Goal: Obtain resource: Obtain resource

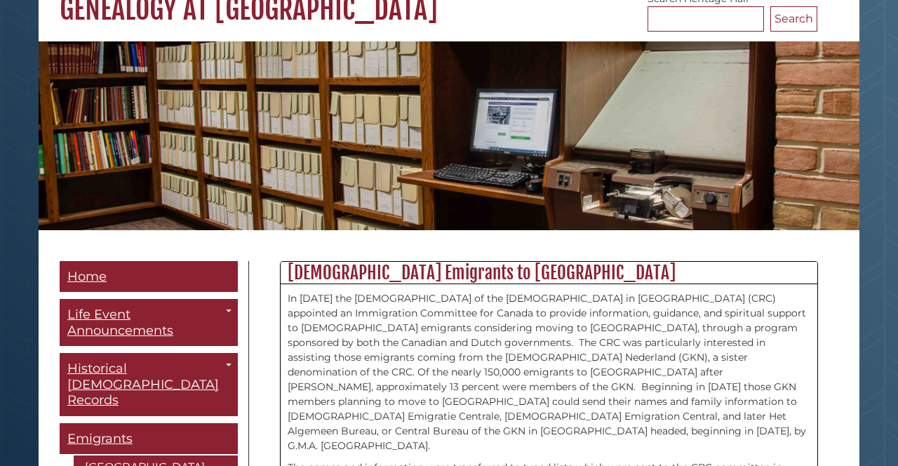
scroll to position [180, 0]
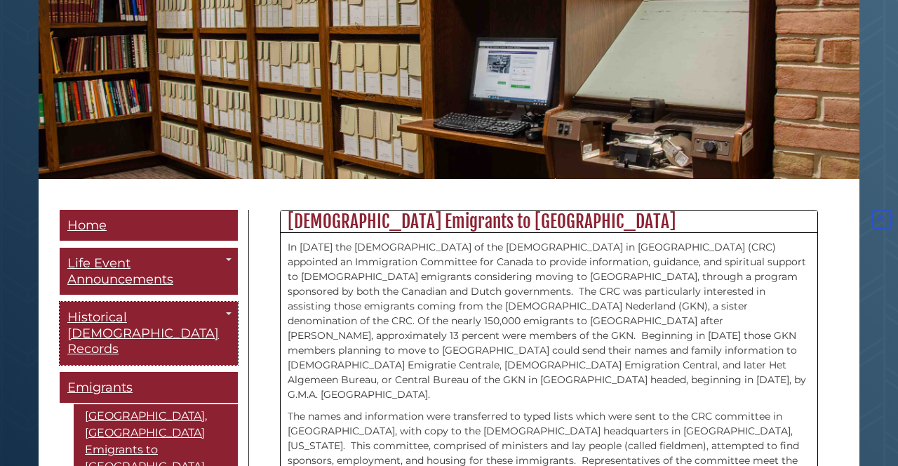
click at [199, 318] on span "Historical [DEMOGRAPHIC_DATA] Records" at bounding box center [142, 332] width 151 height 47
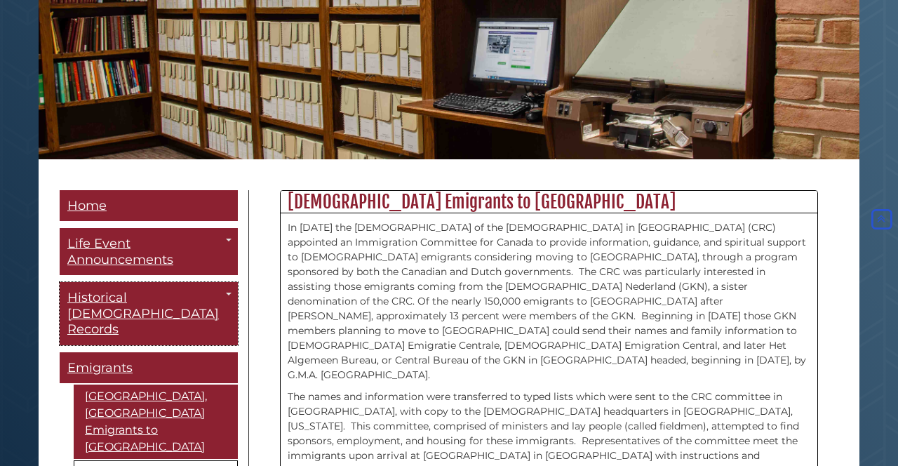
scroll to position [209, 0]
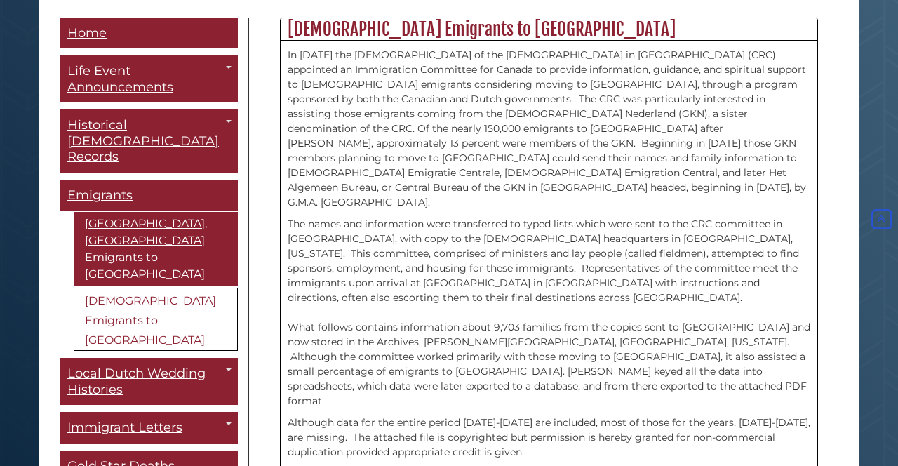
scroll to position [372, 0]
